Goal: Task Accomplishment & Management: Manage account settings

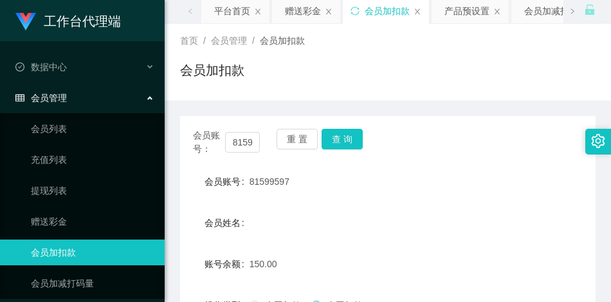
scroll to position [42, 0]
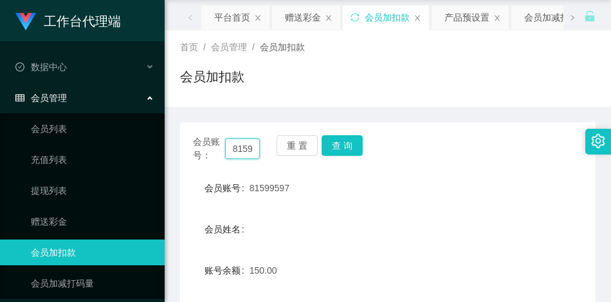
click at [249, 145] on input "81599597" at bounding box center [242, 148] width 35 height 21
drag, startPoint x: 254, startPoint y: 151, endPoint x: 213, endPoint y: 151, distance: 40.5
click at [213, 151] on div "会员账号： 99597" at bounding box center [226, 148] width 67 height 27
type input "7"
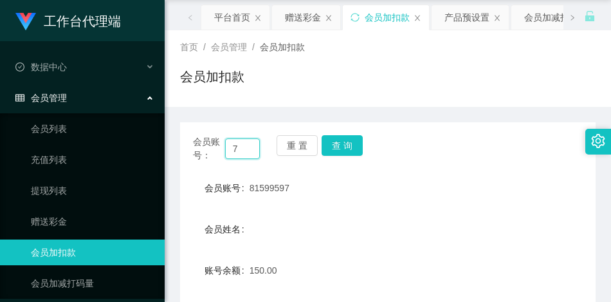
click at [250, 150] on input "7" at bounding box center [242, 148] width 35 height 21
click at [340, 145] on button "查 询" at bounding box center [342, 145] width 41 height 21
click at [239, 147] on input "text" at bounding box center [242, 148] width 35 height 21
paste input "81599597"
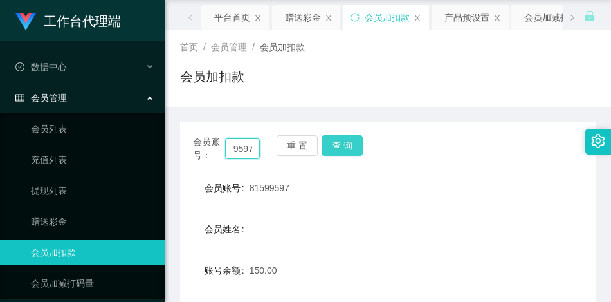
type input "81599597"
click at [335, 145] on button "查 询" at bounding box center [342, 145] width 41 height 21
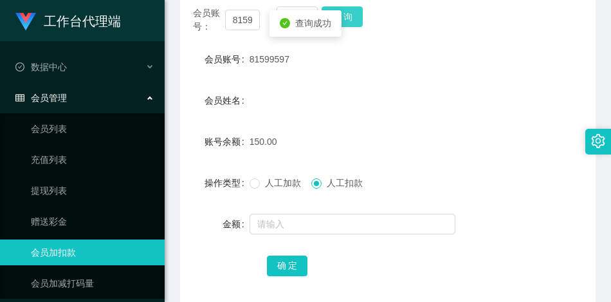
scroll to position [235, 0]
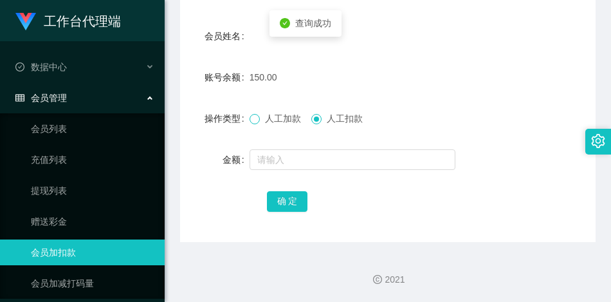
click at [257, 121] on span at bounding box center [255, 119] width 10 height 10
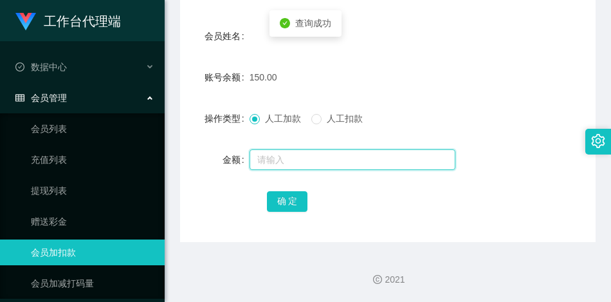
drag, startPoint x: 277, startPoint y: 160, endPoint x: 286, endPoint y: 161, distance: 8.5
click at [279, 160] on input "text" at bounding box center [353, 159] width 206 height 21
paste input "81599597"
drag, startPoint x: 310, startPoint y: 162, endPoint x: 238, endPoint y: 151, distance: 72.9
click at [239, 151] on div "金额 81599597" at bounding box center [388, 160] width 416 height 26
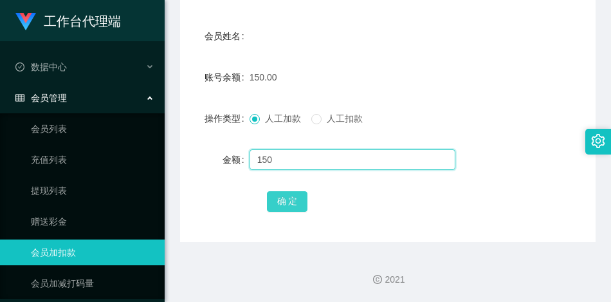
type input "150"
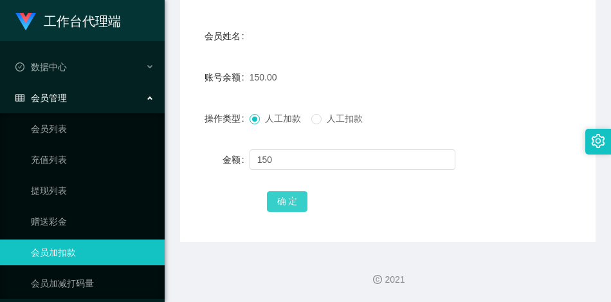
click at [280, 192] on button "确 定" at bounding box center [287, 201] width 41 height 21
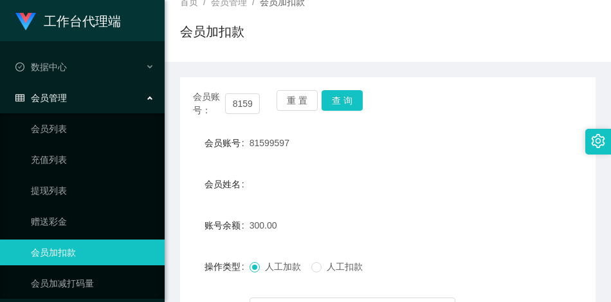
scroll to position [106, 0]
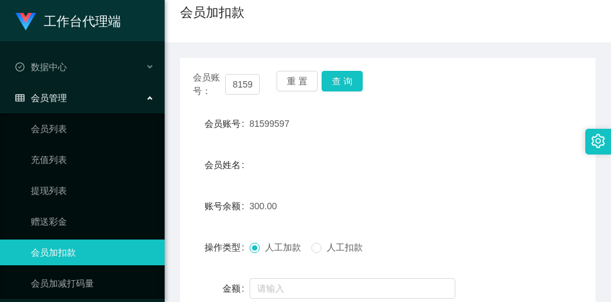
drag, startPoint x: 285, startPoint y: 122, endPoint x: 248, endPoint y: 122, distance: 36.7
click at [250, 122] on span "81599597" at bounding box center [270, 123] width 40 height 10
copy span "81599597"
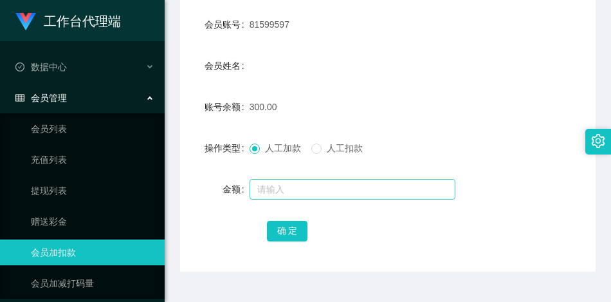
scroll to position [235, 0]
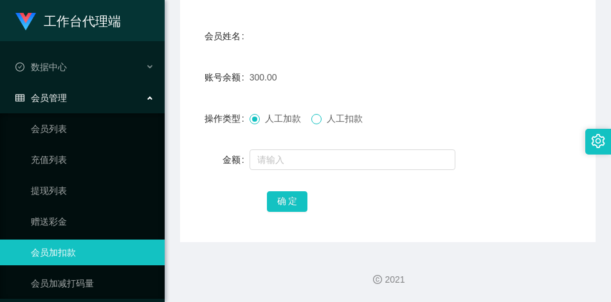
click at [321, 124] on span at bounding box center [316, 119] width 10 height 10
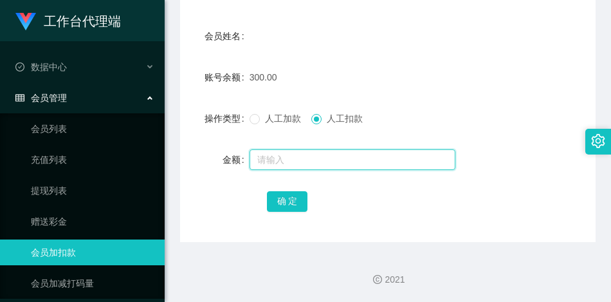
click at [293, 169] on input "text" at bounding box center [353, 159] width 206 height 21
type input "300"
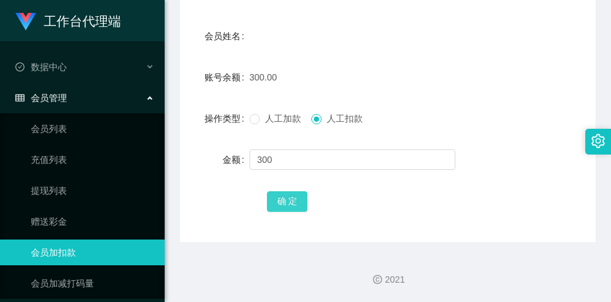
click at [290, 210] on button "确 定" at bounding box center [287, 201] width 41 height 21
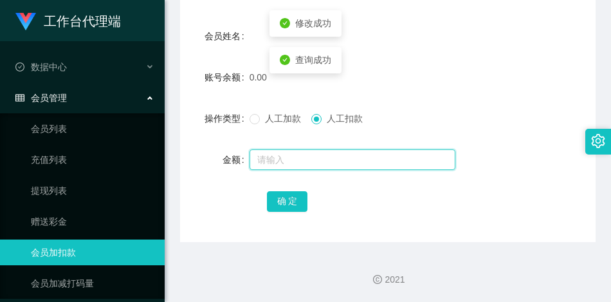
click at [284, 162] on input "text" at bounding box center [353, 159] width 206 height 21
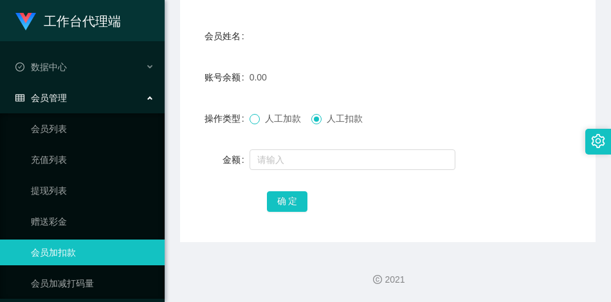
click at [258, 122] on label "人工加款" at bounding box center [278, 119] width 57 height 14
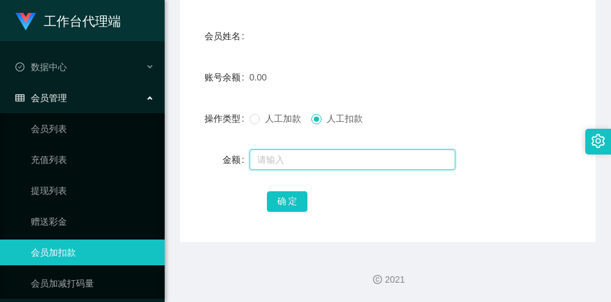
drag, startPoint x: 275, startPoint y: 158, endPoint x: 279, endPoint y: 165, distance: 7.9
click at [275, 160] on input "text" at bounding box center [353, 159] width 206 height 21
click at [279, 161] on input "text" at bounding box center [353, 159] width 206 height 21
type input "300"
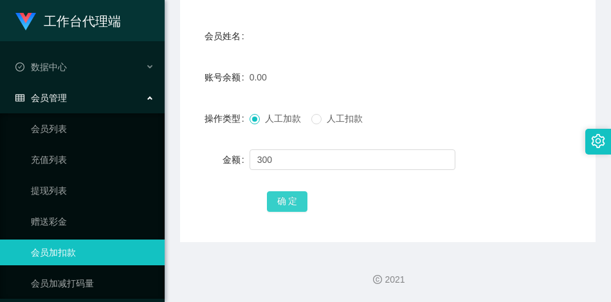
click at [291, 208] on button "确 定" at bounding box center [287, 201] width 41 height 21
click at [489, 216] on div "会员账号： 81599597 重 置 查 询 会员账号 81599597 会员姓名 账号余额 300.00 操作类型 人工加款 人工扣款 金额 确 定" at bounding box center [388, 85] width 416 height 313
